Goal: Task Accomplishment & Management: Manage account settings

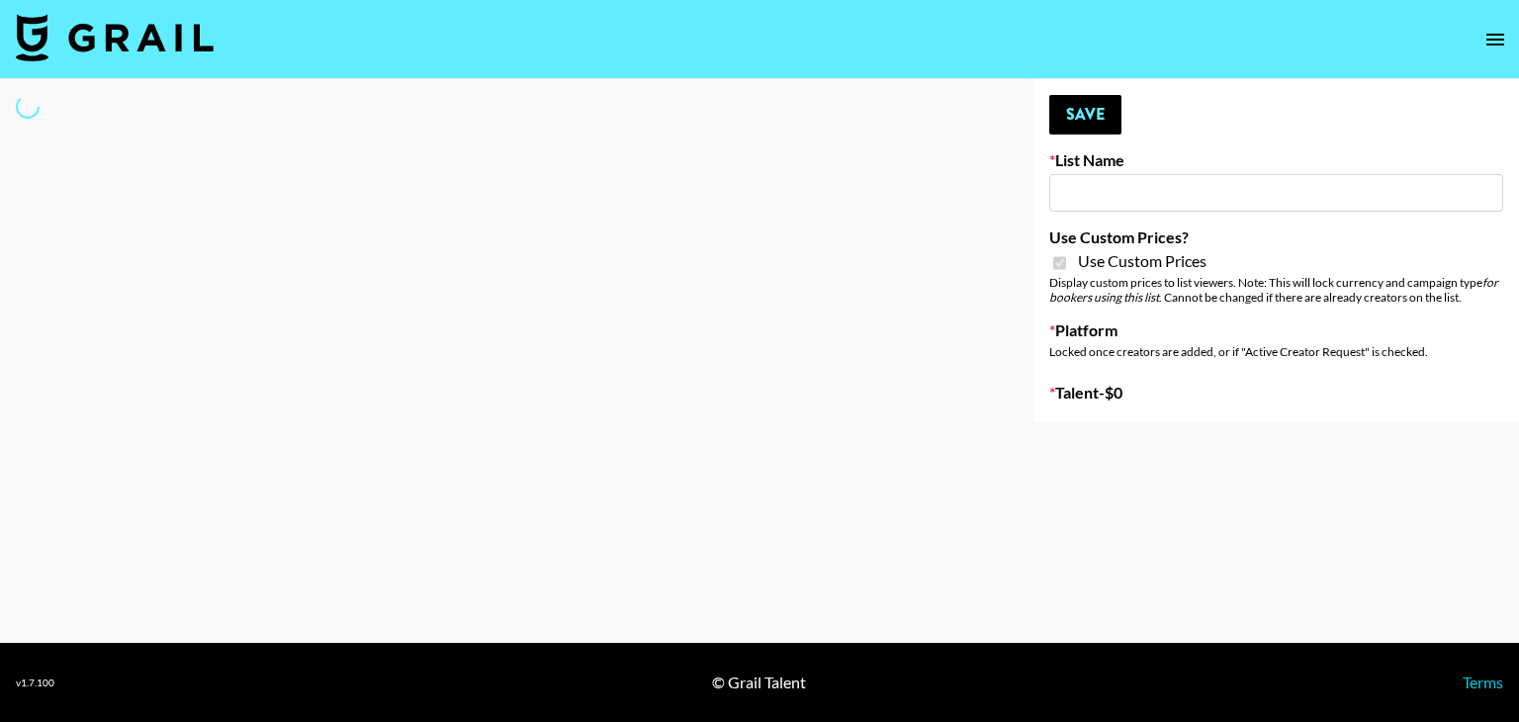
select select "Brand"
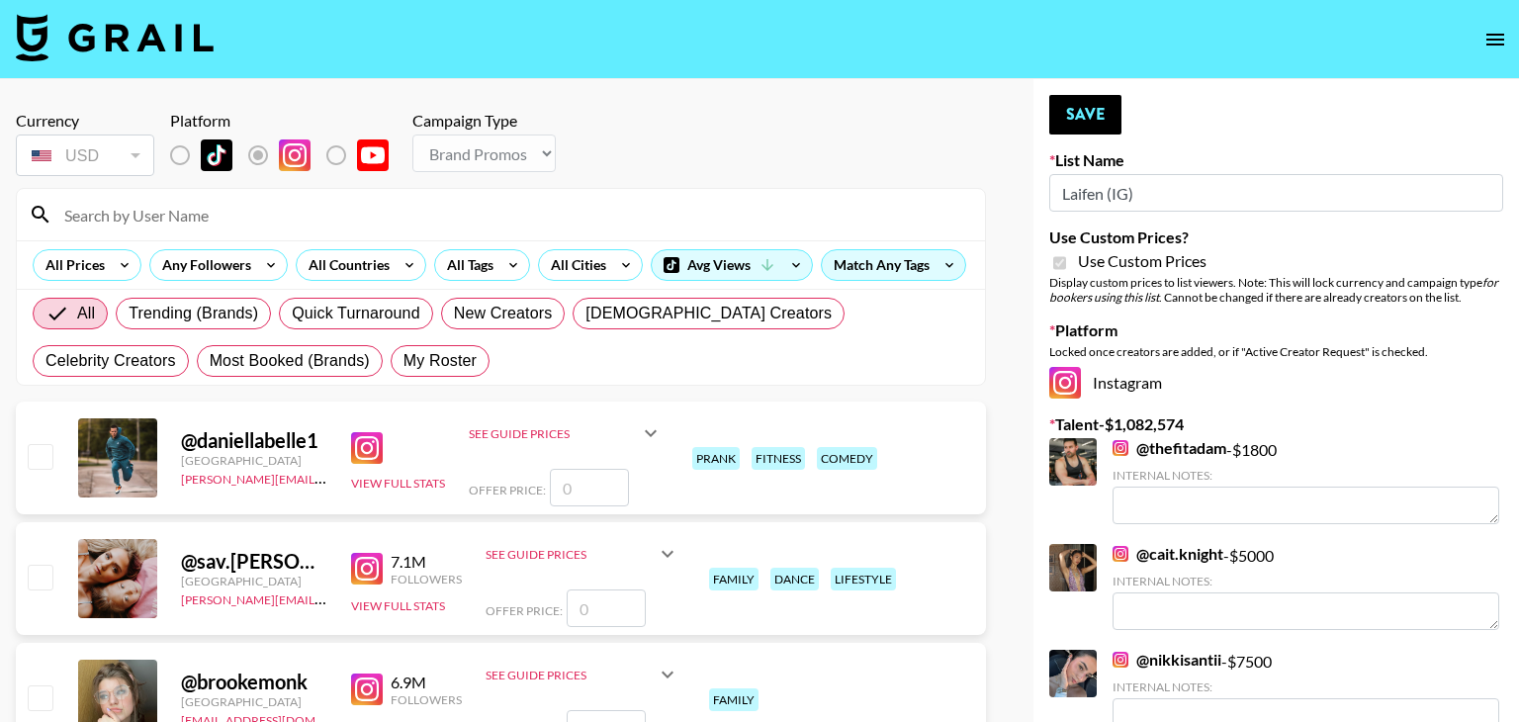
type input "Laifen (IG)"
checkbox input "true"
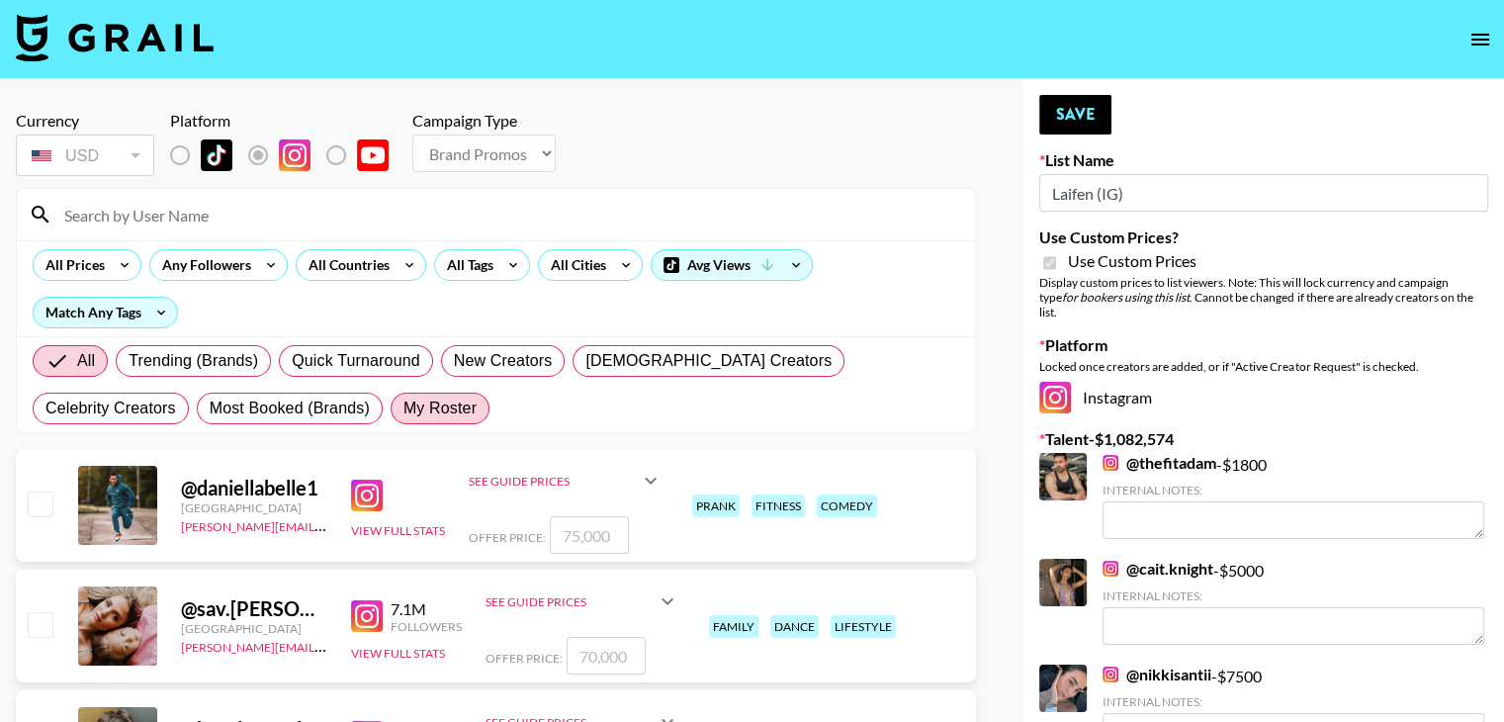
click at [403, 412] on span "My Roster" at bounding box center [439, 408] width 73 height 24
click at [403, 408] on input "My Roster" at bounding box center [403, 408] width 0 height 0
radio input "true"
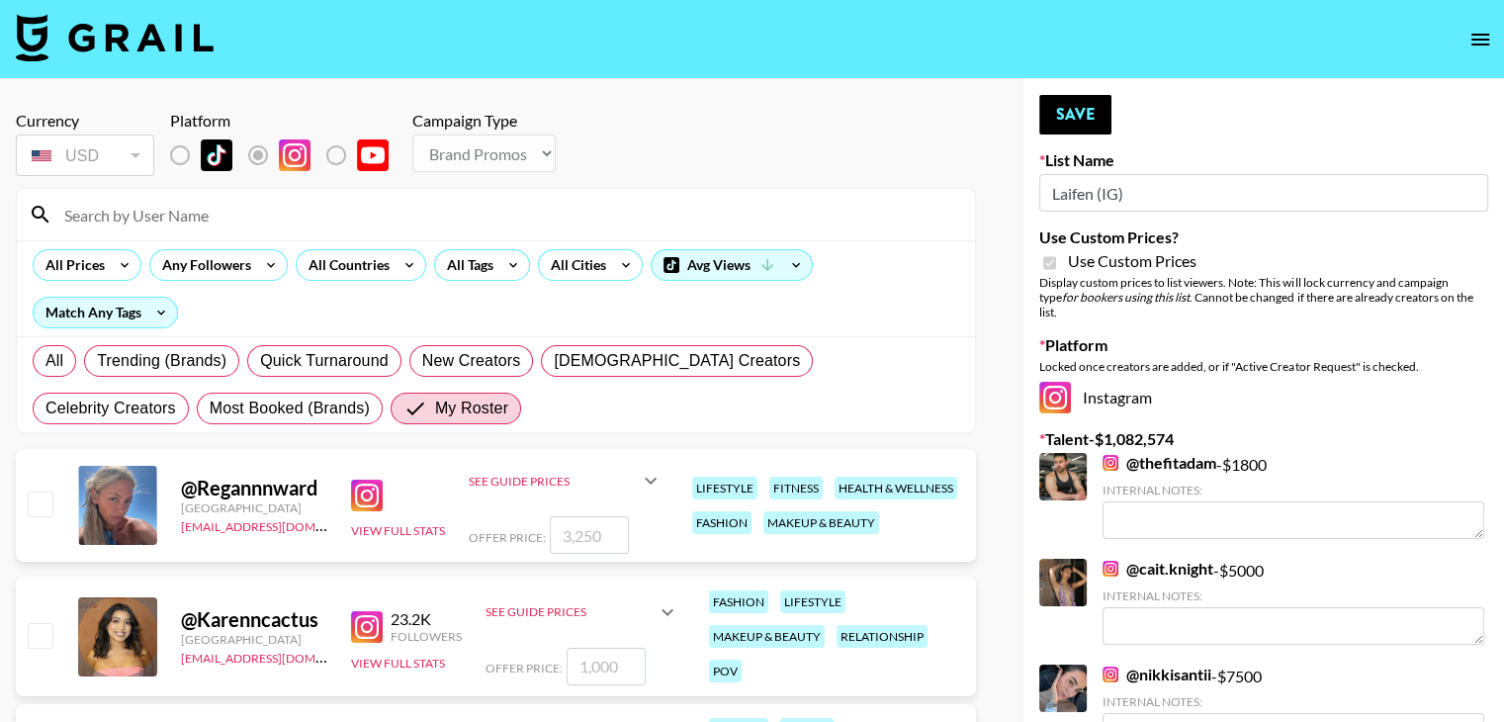
click at [35, 503] on input "checkbox" at bounding box center [40, 503] width 24 height 24
checkbox input "true"
type input "3250"
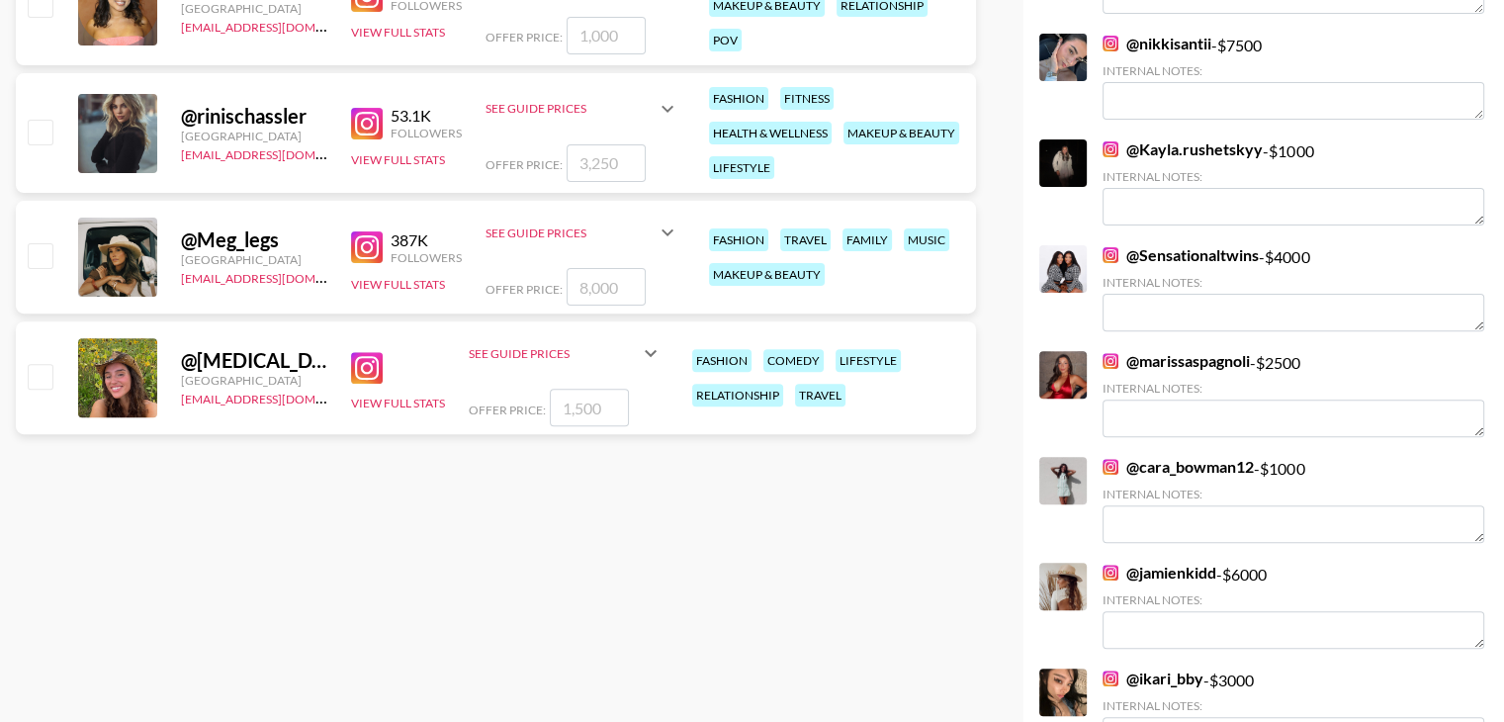
click at [39, 128] on input "checkbox" at bounding box center [40, 132] width 24 height 24
checkbox input "true"
type input "3250"
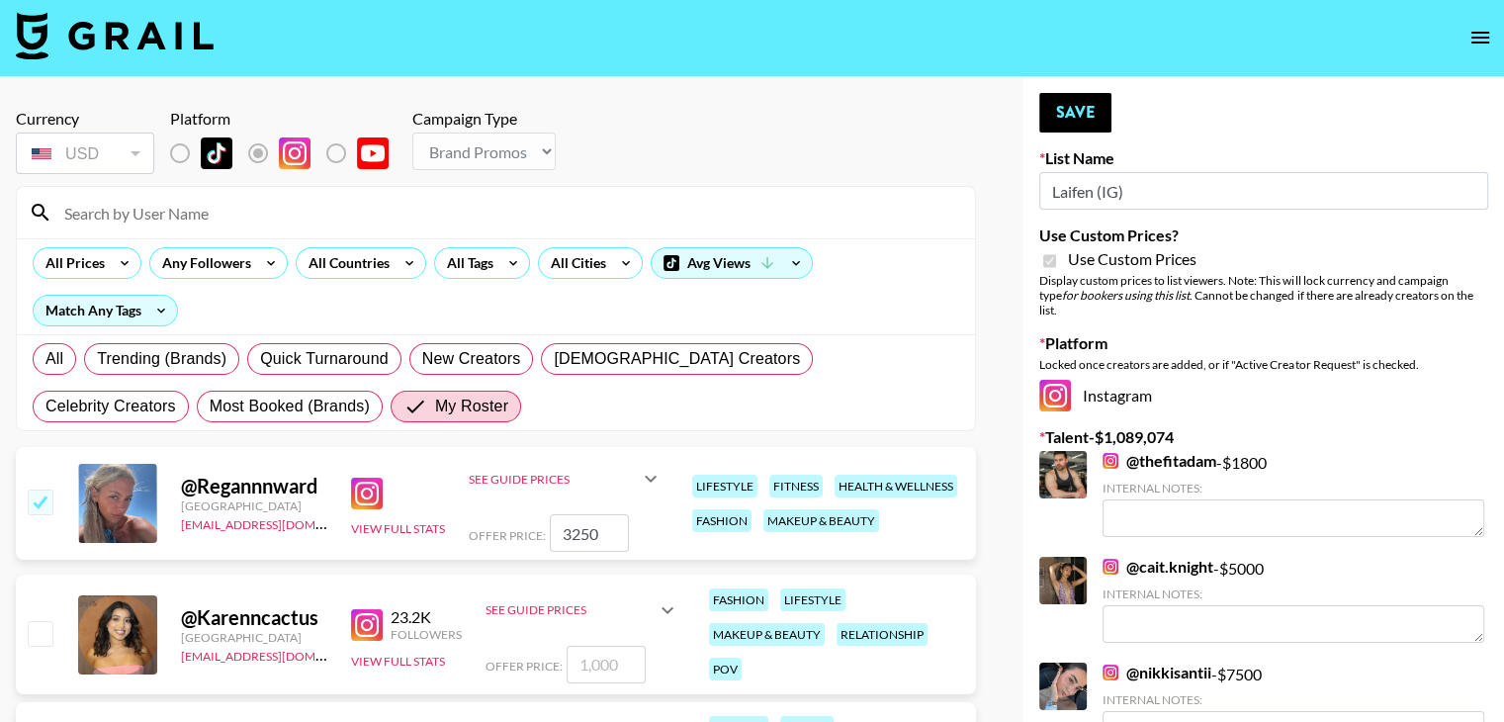
scroll to position [0, 0]
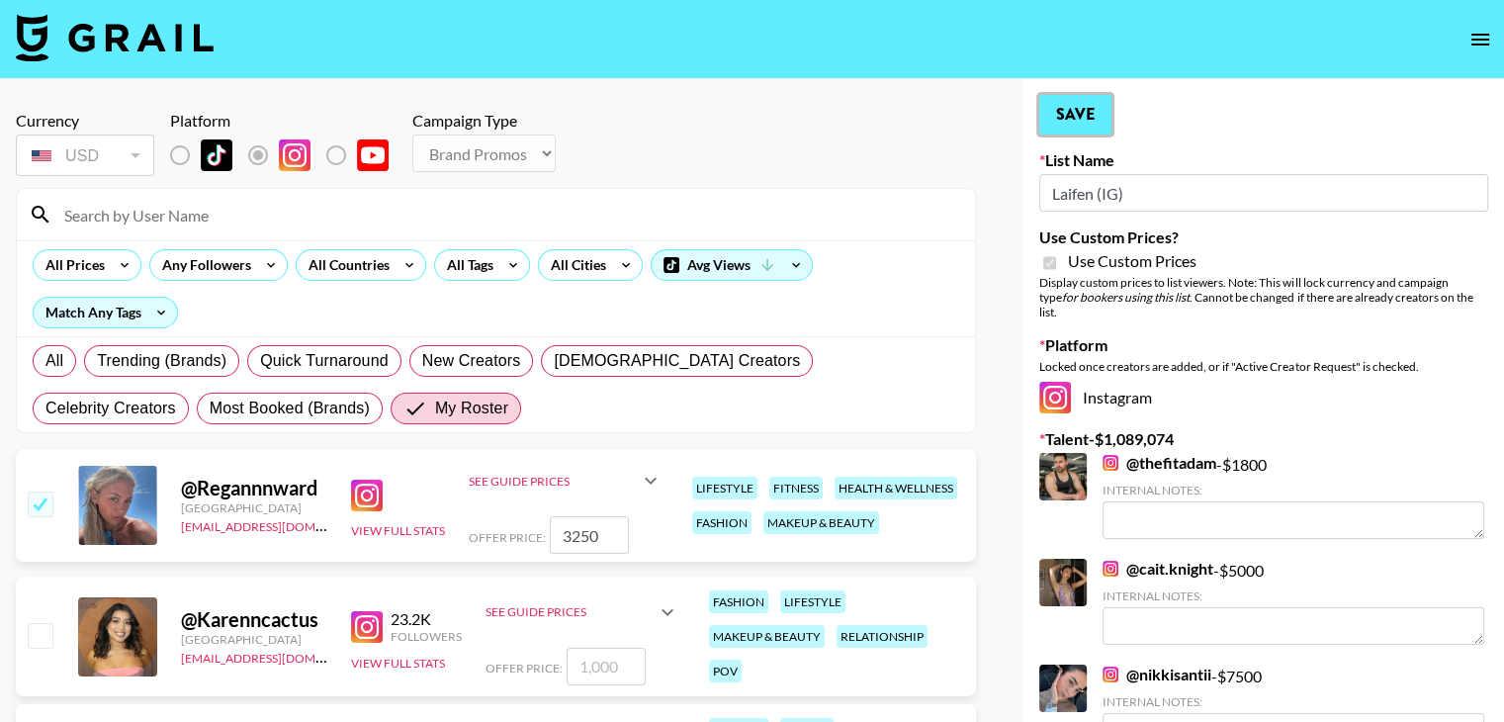
click at [1090, 108] on button "Save" at bounding box center [1075, 115] width 72 height 40
